Goal: Information Seeking & Learning: Learn about a topic

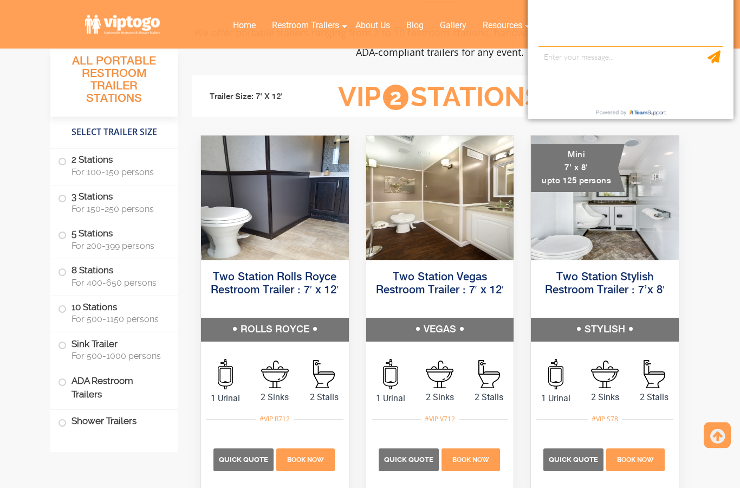
scroll to position [487, 0]
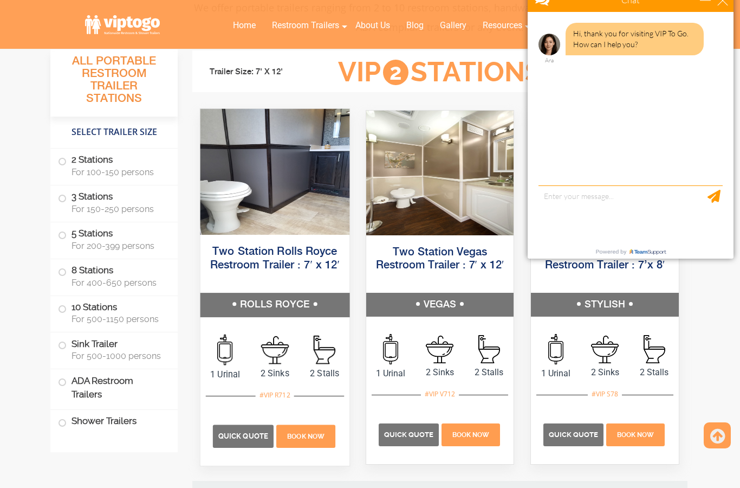
click at [251, 203] on img at bounding box center [274, 172] width 149 height 126
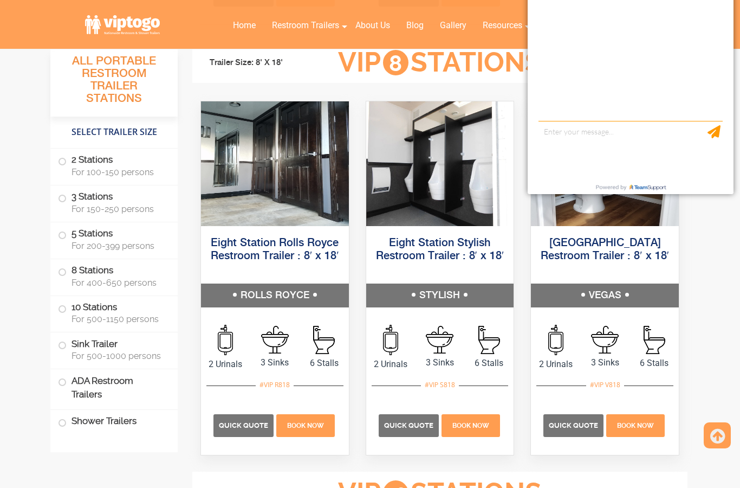
scroll to position [2070, 0]
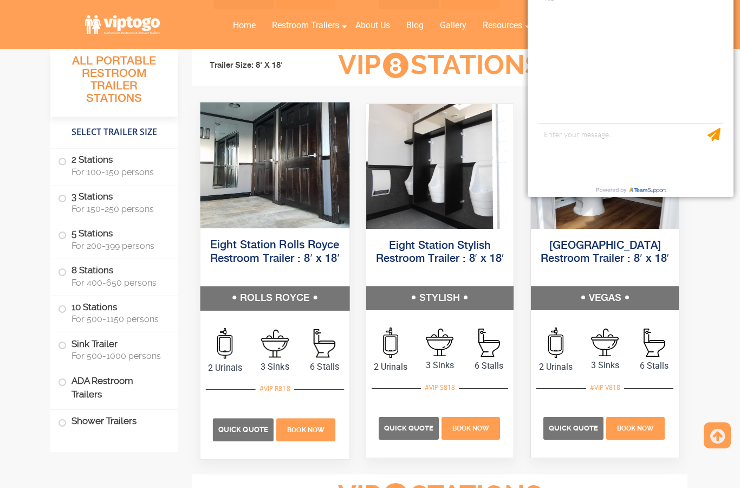
click at [232, 187] on img at bounding box center [274, 165] width 149 height 126
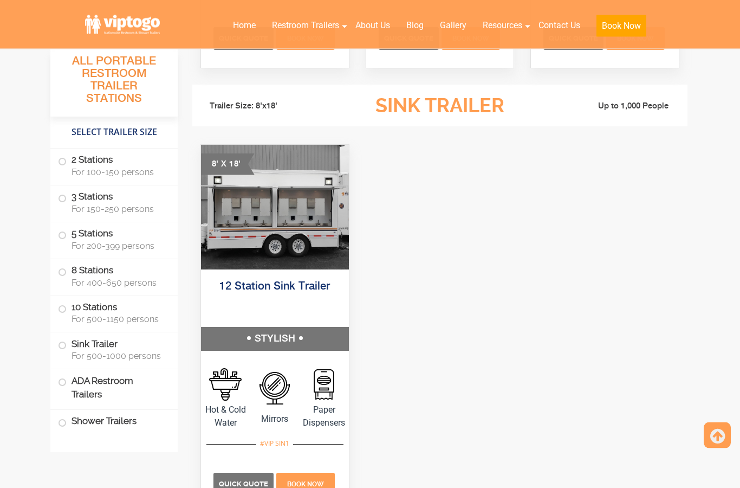
scroll to position [2890, 0]
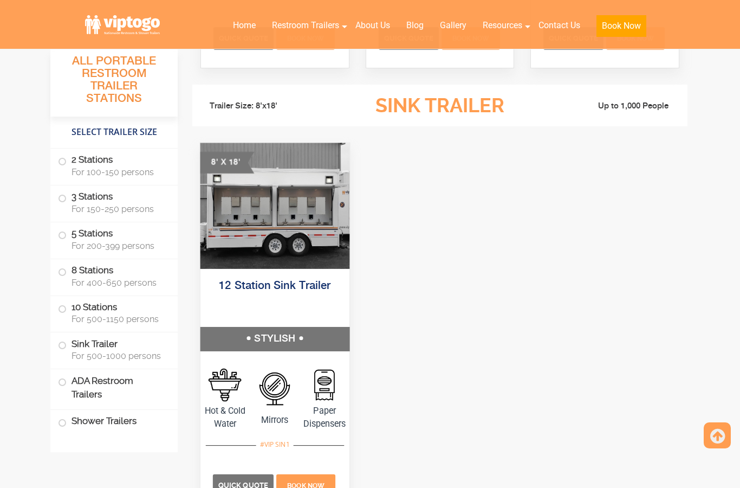
click at [211, 232] on img at bounding box center [274, 206] width 149 height 126
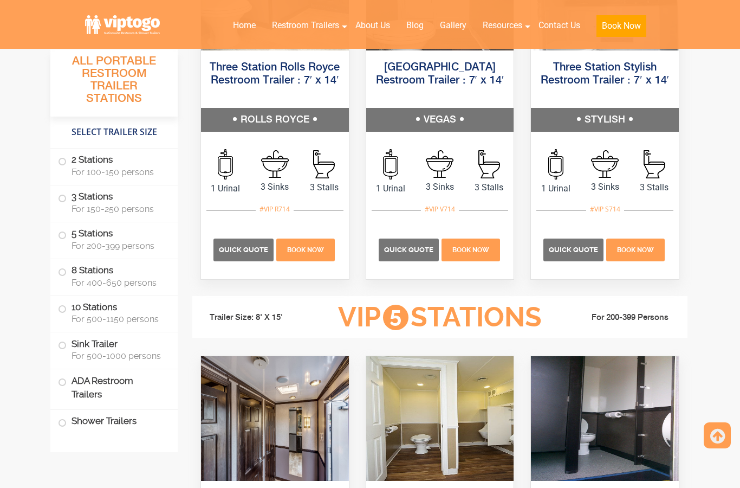
scroll to position [1137, 0]
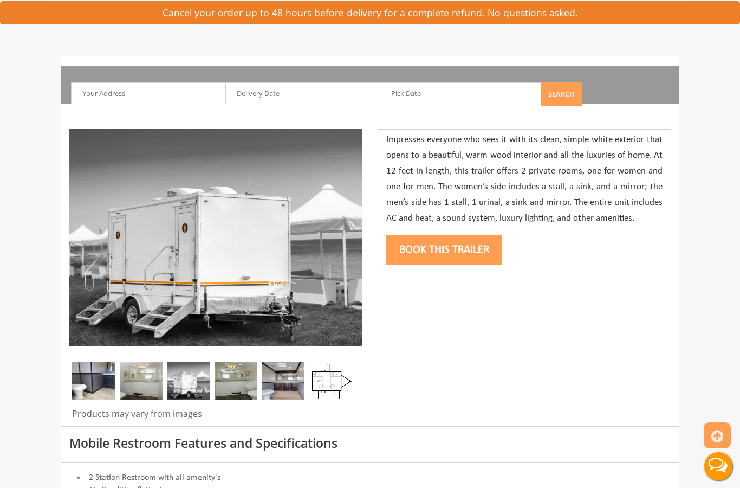
scroll to position [109, 0]
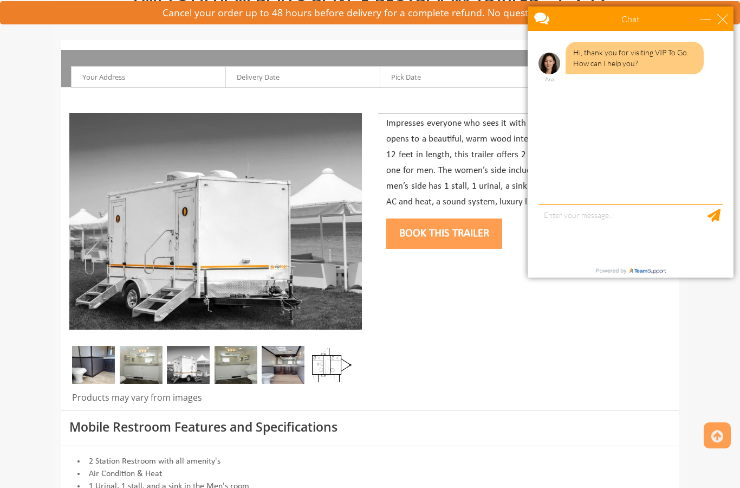
click at [185, 371] on img at bounding box center [188, 365] width 43 height 38
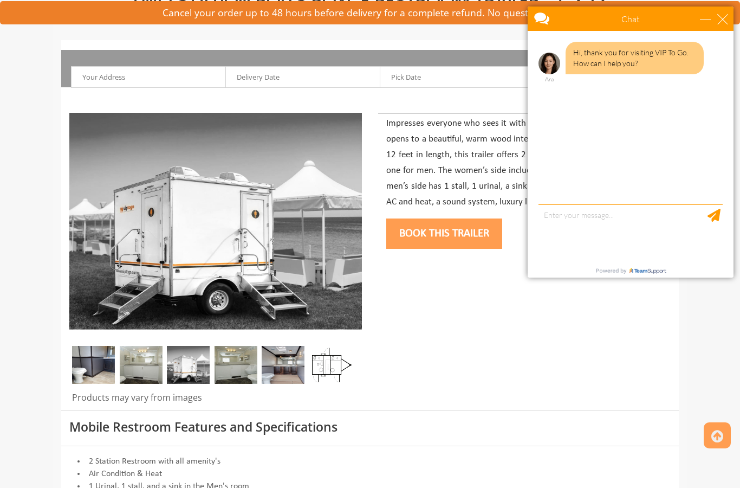
click at [227, 369] on img at bounding box center [236, 365] width 43 height 38
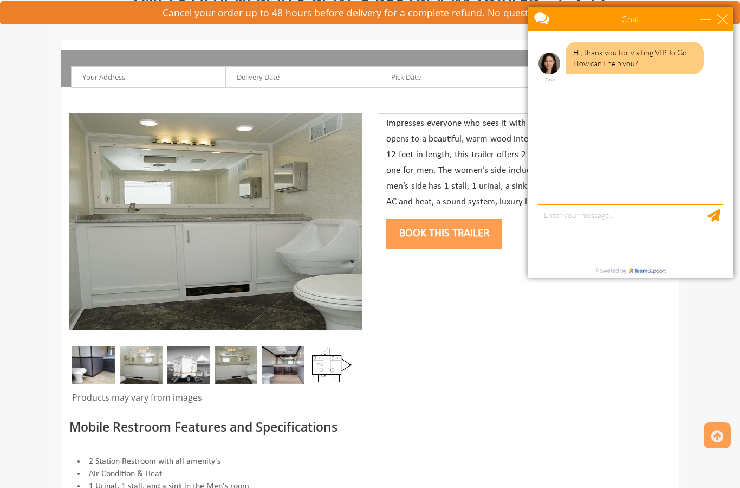
click at [158, 378] on img at bounding box center [141, 365] width 43 height 38
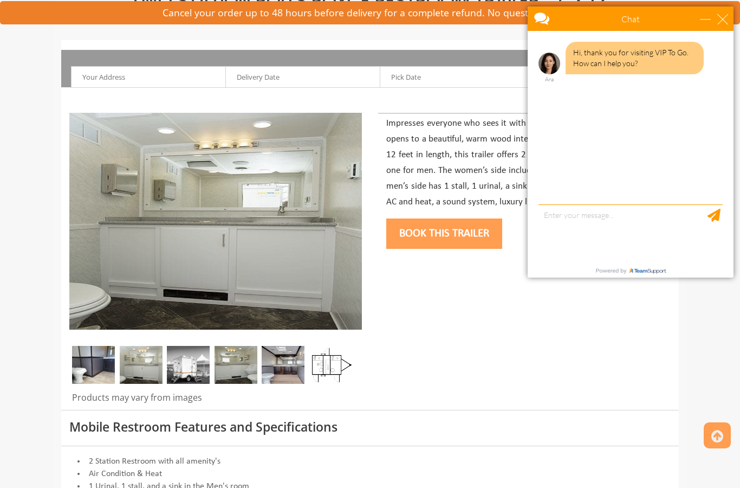
click at [101, 373] on img at bounding box center [93, 365] width 43 height 38
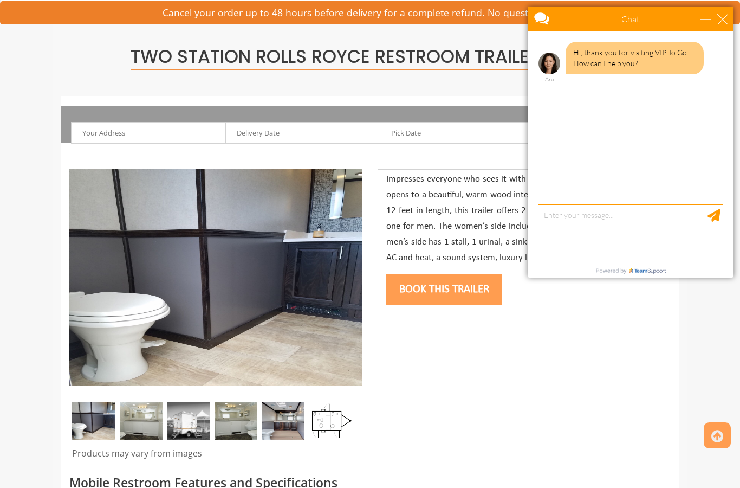
scroll to position [0, 0]
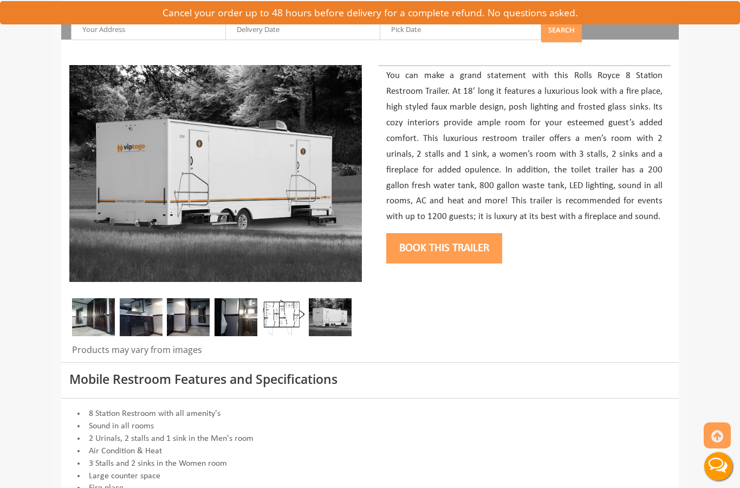
scroll to position [165, 0]
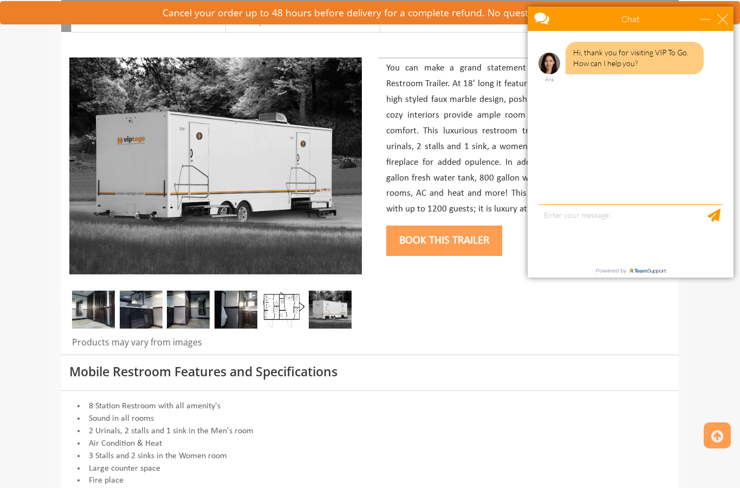
click at [147, 320] on img at bounding box center [141, 309] width 43 height 38
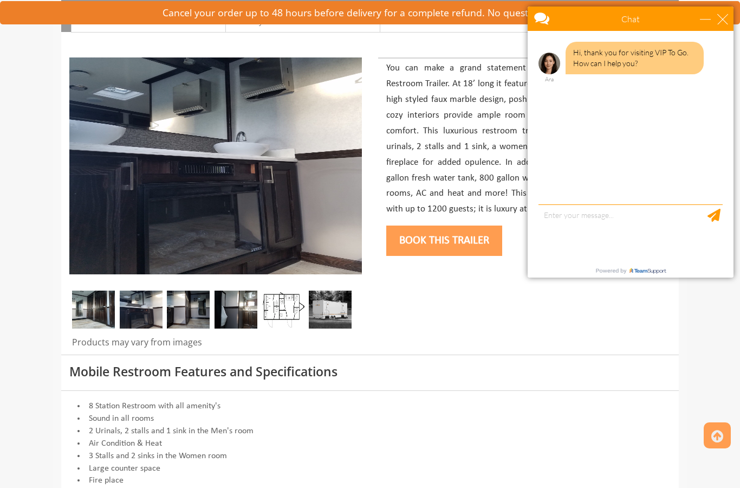
click at [188, 322] on img at bounding box center [188, 309] width 43 height 38
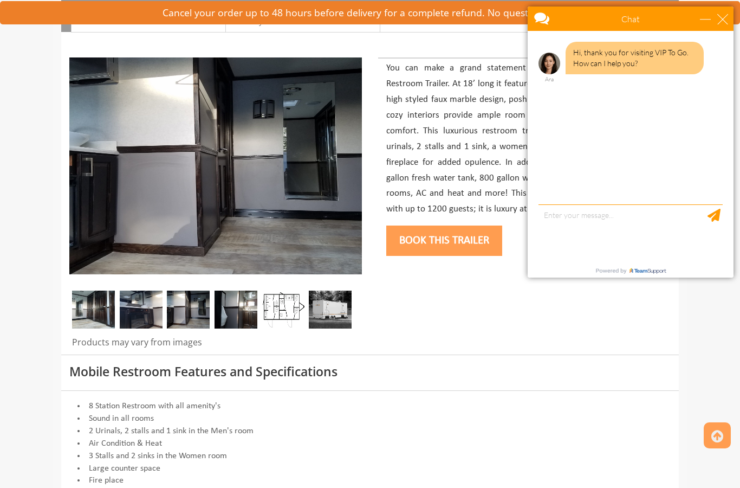
click at [227, 323] on img at bounding box center [236, 309] width 43 height 38
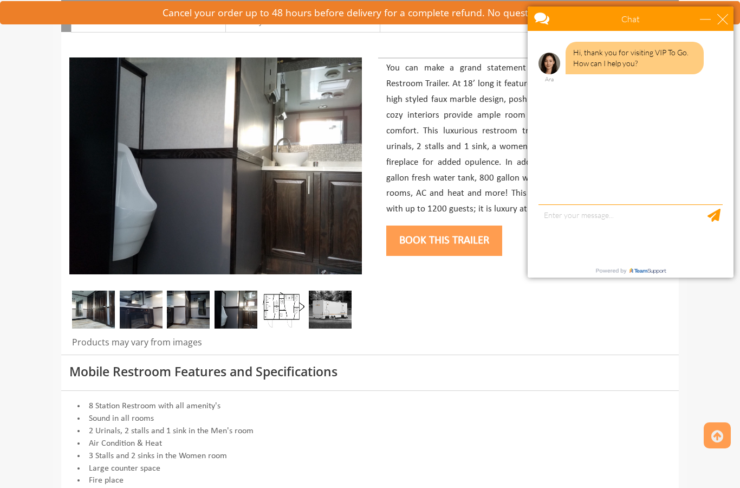
click at [275, 318] on img at bounding box center [283, 309] width 43 height 38
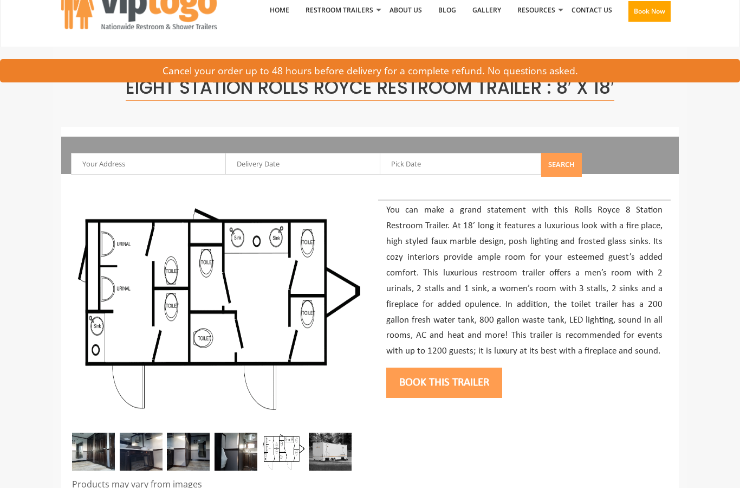
scroll to position [0, 0]
